Goal: Check status: Check status

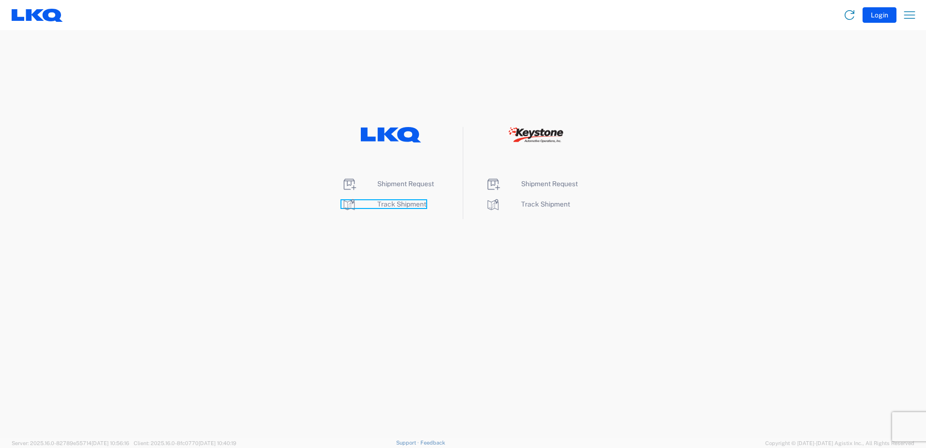
click at [391, 205] on span "Track Shipment" at bounding box center [401, 204] width 49 height 8
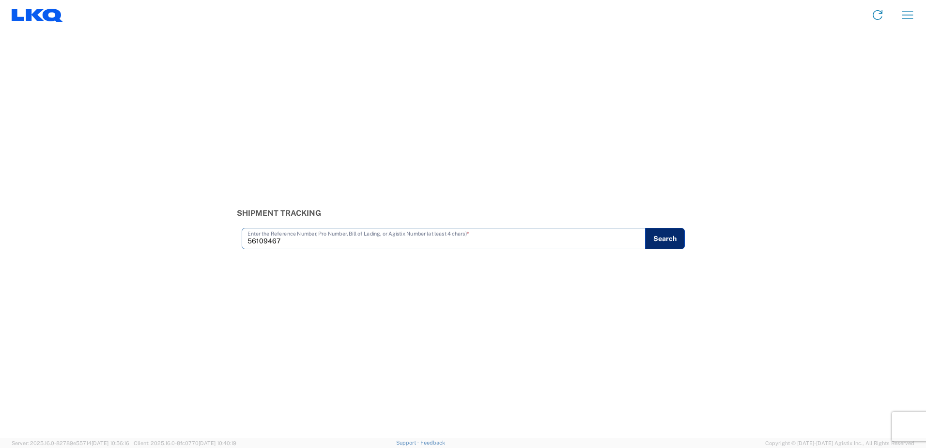
type input "56109467"
click at [672, 239] on button "Search" at bounding box center [665, 238] width 40 height 21
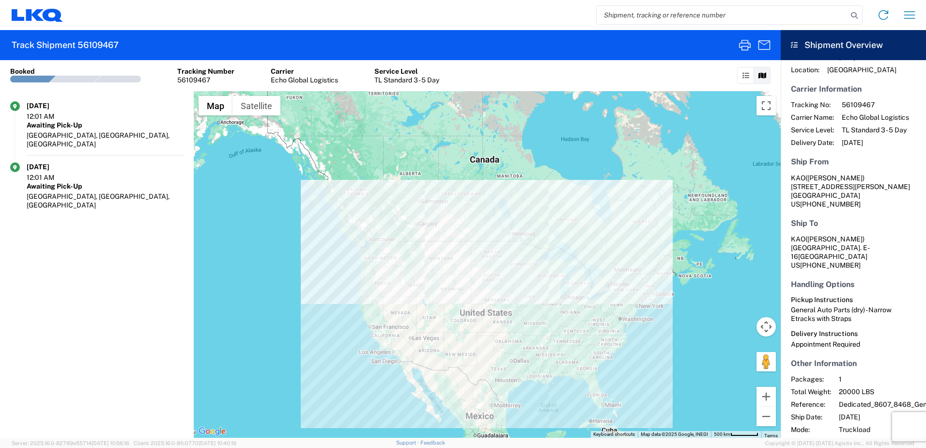
scroll to position [23, 0]
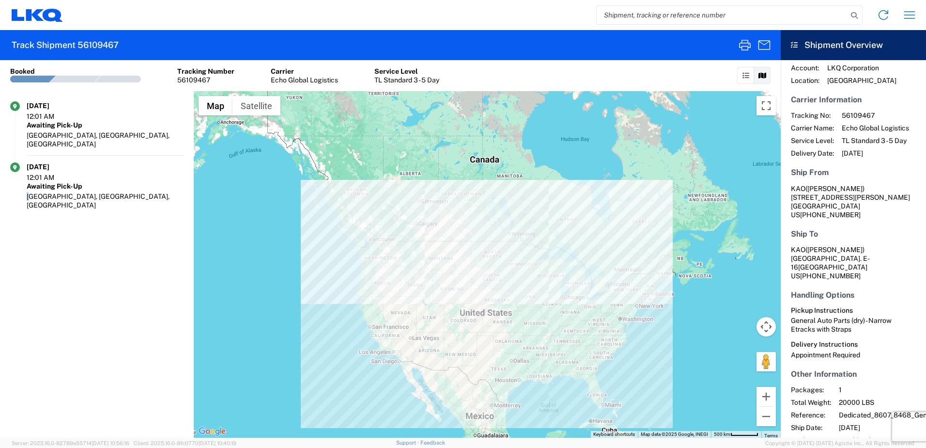
drag, startPoint x: 76, startPoint y: 310, endPoint x: 81, endPoint y: 338, distance: 28.6
click at [81, 338] on agx-shipment-transit-statuses-widget "07/07/2025 12:01 AM Awaiting Pick-Up Brownstown, MI, US 07/07/2025 12:01 AM Awa…" at bounding box center [97, 264] width 194 height 346
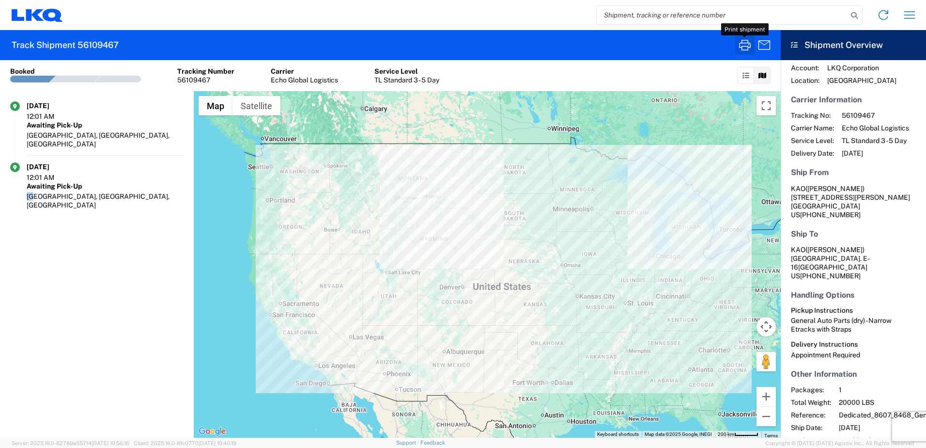
click at [750, 45] on icon "button" at bounding box center [745, 45] width 16 height 16
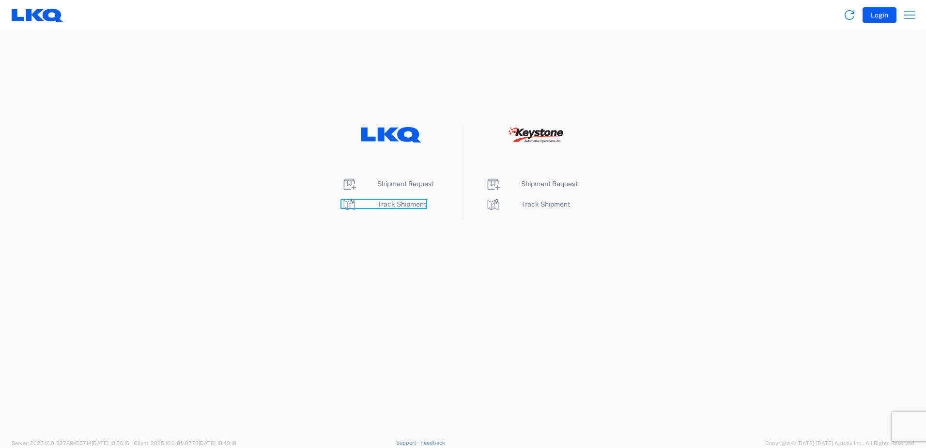
click at [398, 206] on span "Track Shipment" at bounding box center [401, 204] width 49 height 8
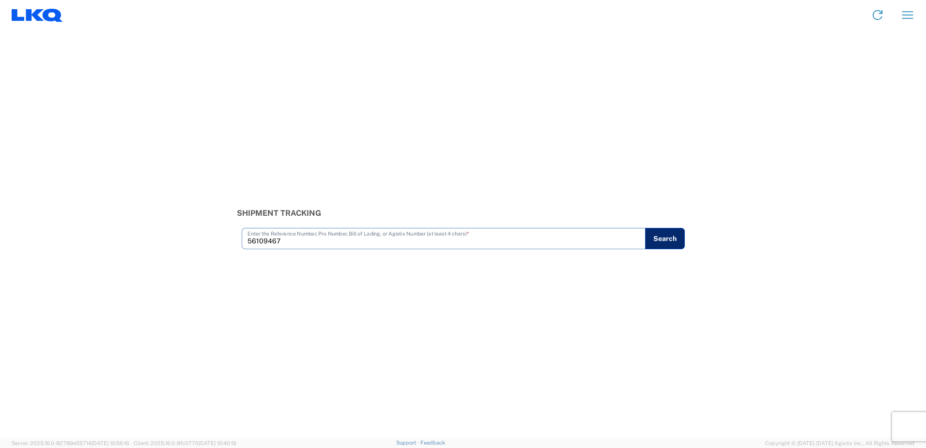
type input "56109467"
click at [677, 240] on button "Search" at bounding box center [665, 238] width 40 height 21
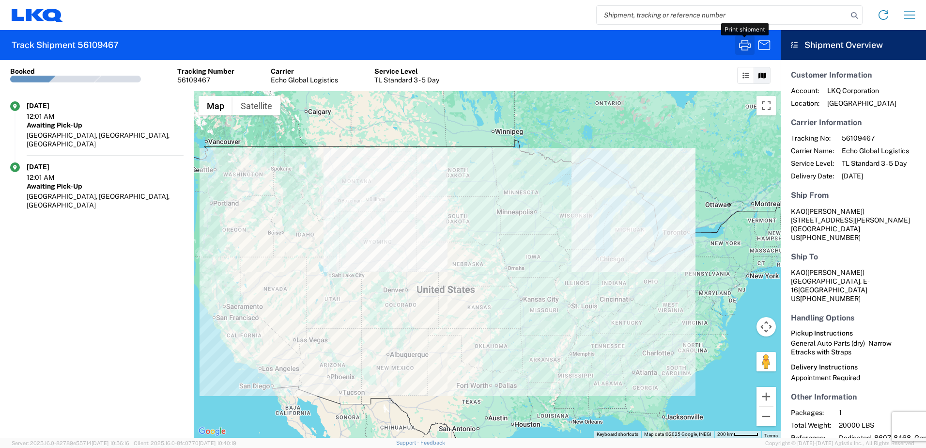
click at [745, 47] on icon "button" at bounding box center [745, 45] width 16 height 16
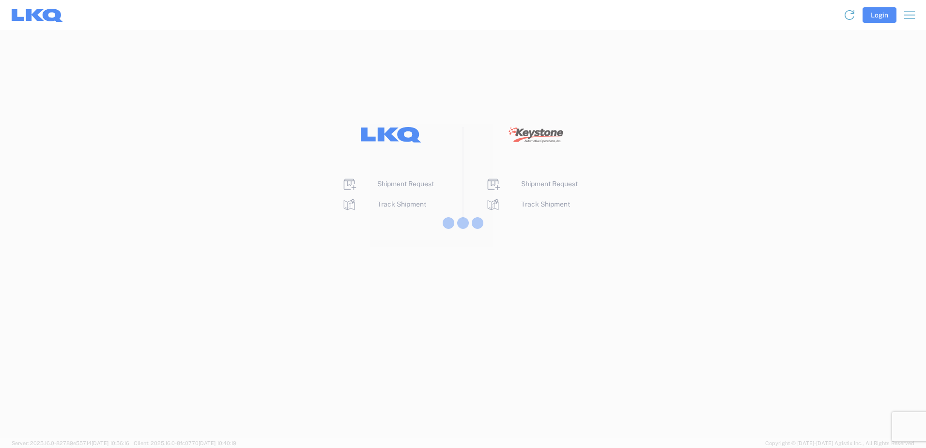
click at [394, 209] on div at bounding box center [463, 224] width 926 height 448
click at [394, 203] on div at bounding box center [463, 224] width 926 height 448
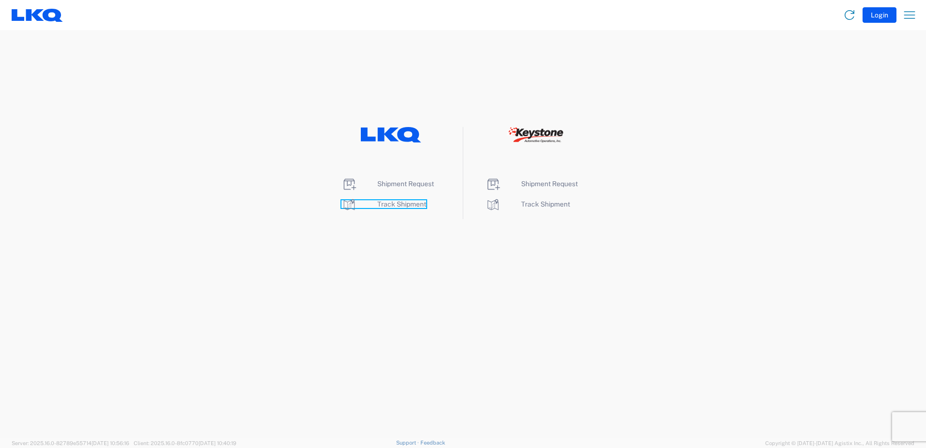
click at [394, 203] on span "Track Shipment" at bounding box center [401, 204] width 49 height 8
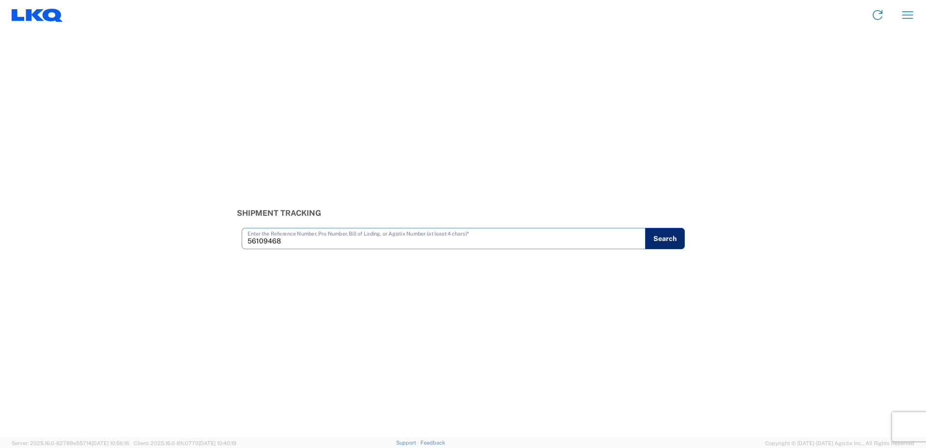
type input "56109468"
click at [674, 242] on button "Search" at bounding box center [665, 238] width 40 height 21
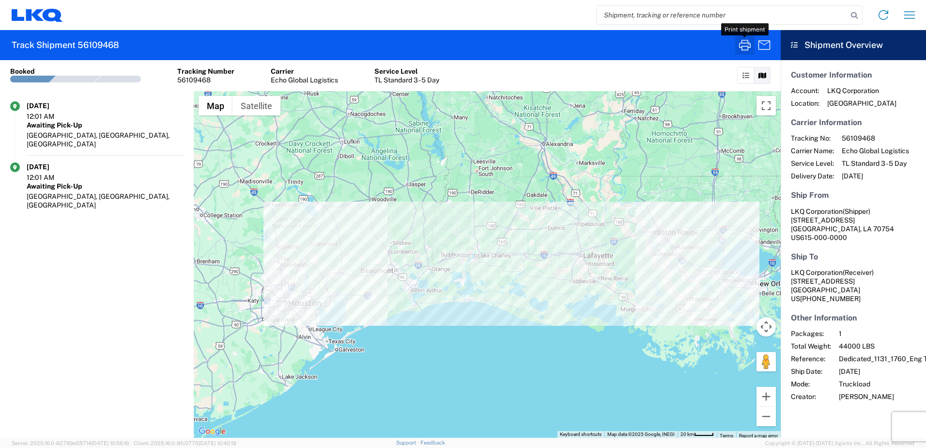
click at [743, 47] on icon "button" at bounding box center [745, 45] width 16 height 16
